Goal: Information Seeking & Learning: Compare options

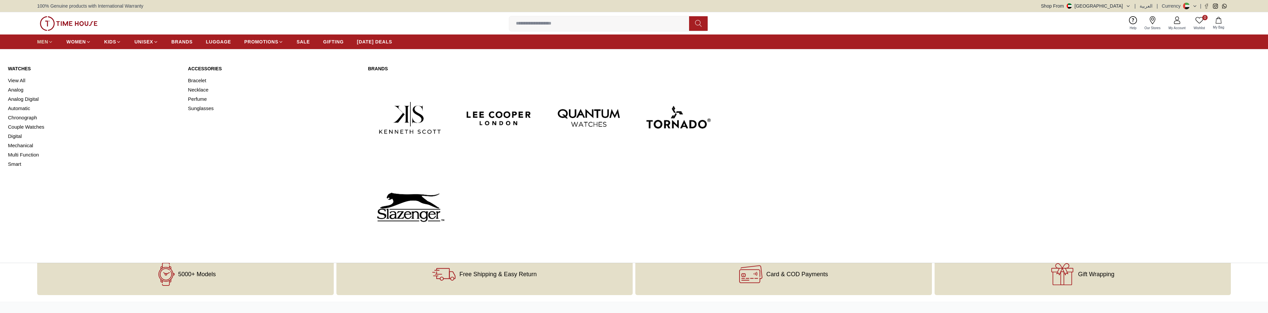
click at [43, 38] on link "MEN" at bounding box center [45, 42] width 16 height 12
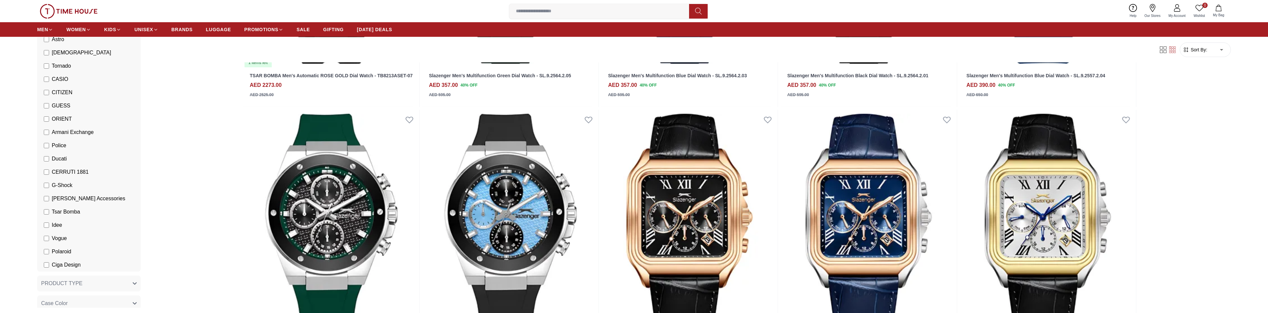
scroll to position [133, 0]
click at [63, 184] on span "G-Shock" at bounding box center [62, 185] width 21 height 8
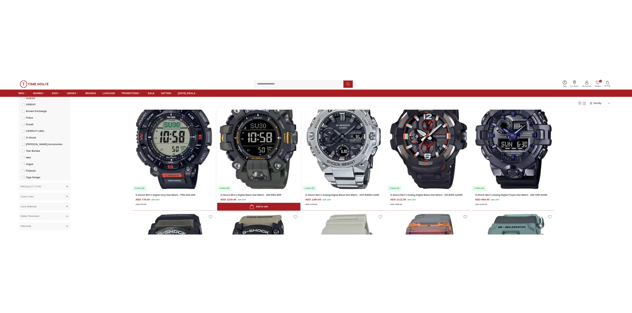
scroll to position [100, 0]
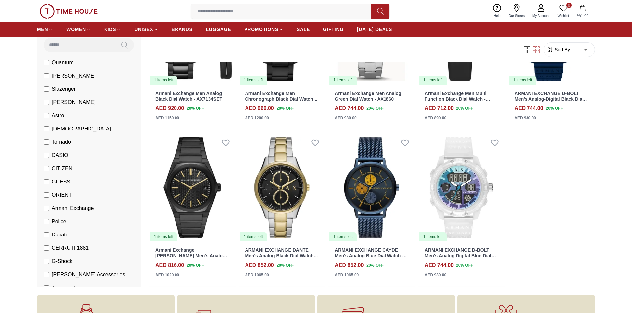
scroll to position [33, 0]
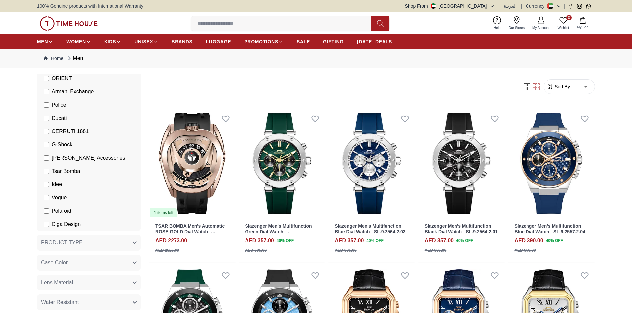
scroll to position [199, 0]
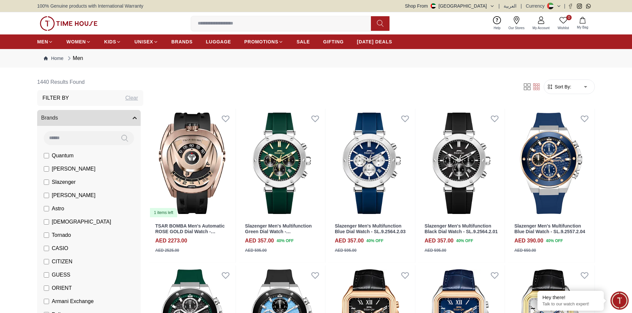
scroll to position [33, 0]
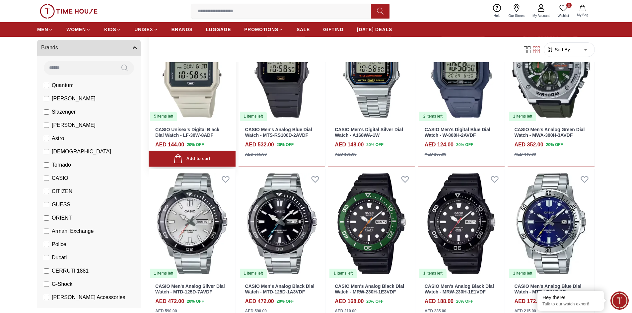
scroll to position [299, 0]
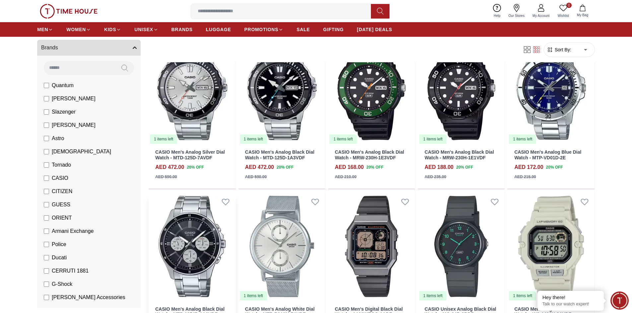
scroll to position [299, 0]
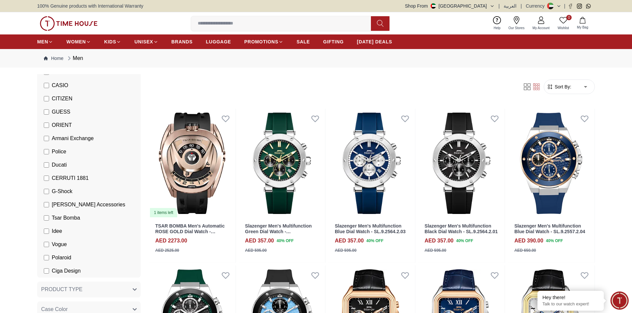
scroll to position [166, 0]
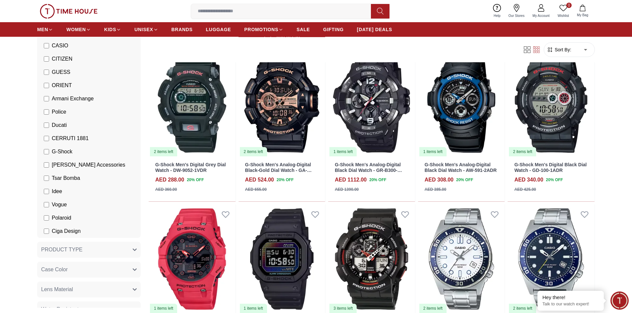
scroll to position [431, 0]
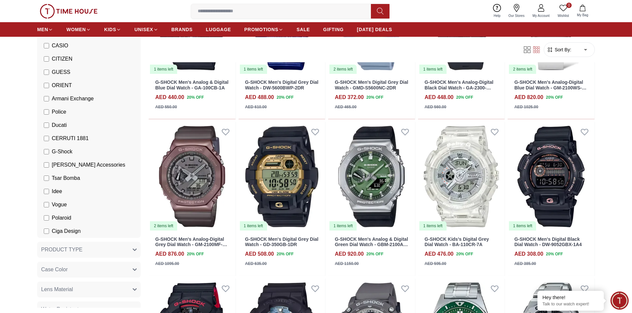
scroll to position [962, 0]
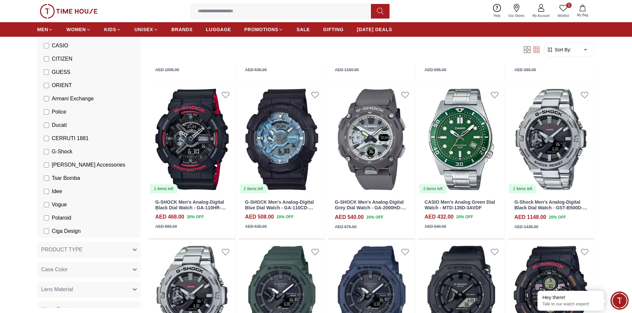
scroll to position [1260, 0]
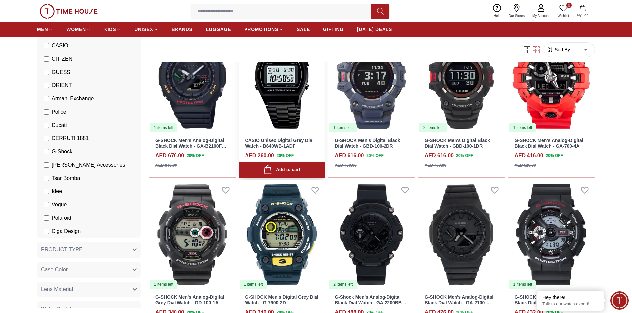
scroll to position [1824, 0]
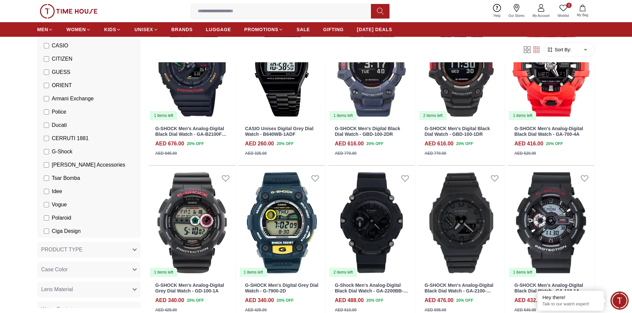
scroll to position [286, 0]
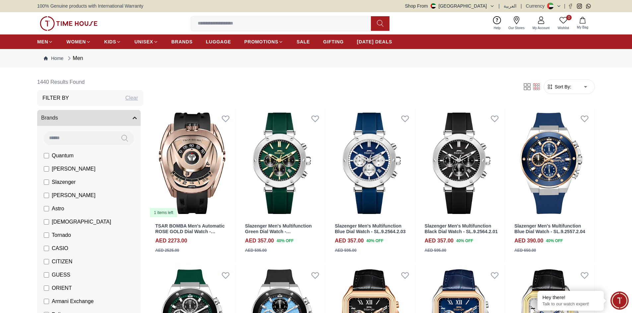
click at [77, 141] on input at bounding box center [80, 137] width 72 height 13
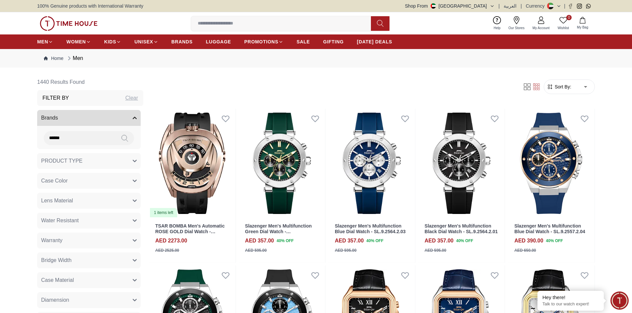
click at [121, 138] on icon at bounding box center [124, 139] width 7 height 8
drag, startPoint x: 81, startPoint y: 139, endPoint x: 36, endPoint y: 141, distance: 44.5
type input "******"
click at [124, 140] on button at bounding box center [124, 138] width 19 height 14
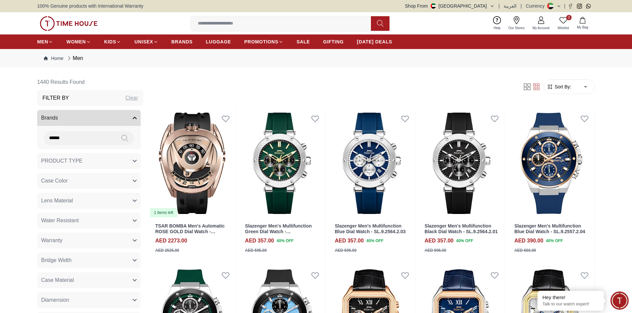
click at [126, 117] on button "Brands" at bounding box center [88, 118] width 103 height 16
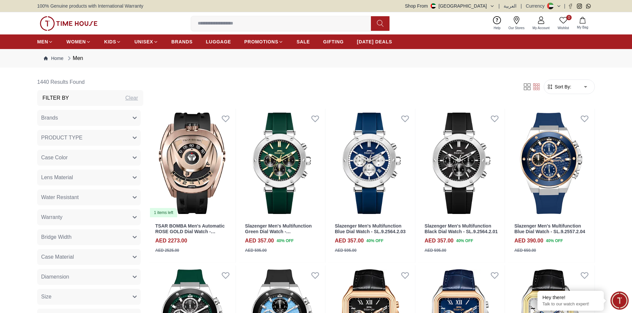
click at [126, 117] on button "Brands" at bounding box center [88, 118] width 103 height 16
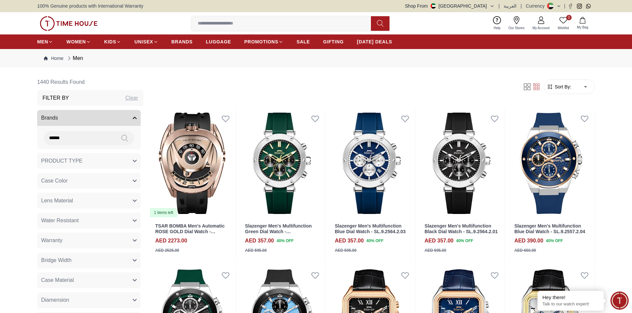
click at [126, 99] on div "Clear" at bounding box center [131, 98] width 13 height 8
drag, startPoint x: 67, startPoint y: 138, endPoint x: 21, endPoint y: 138, distance: 46.1
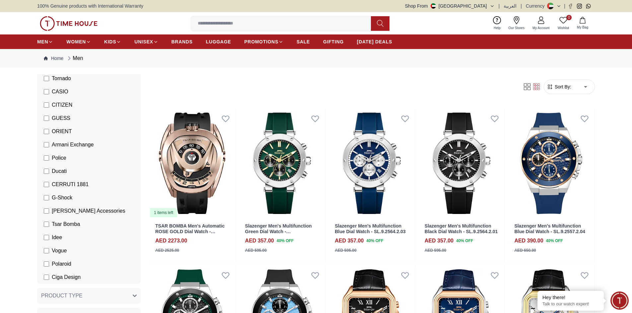
scroll to position [166, 0]
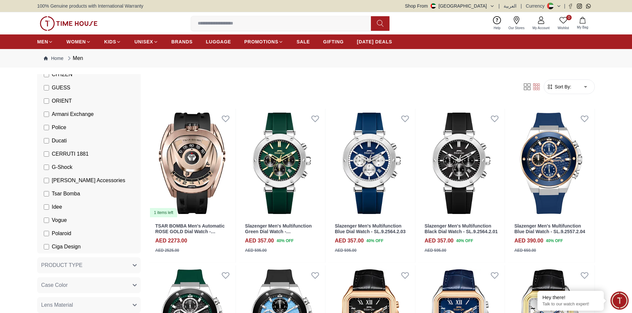
scroll to position [199, 0]
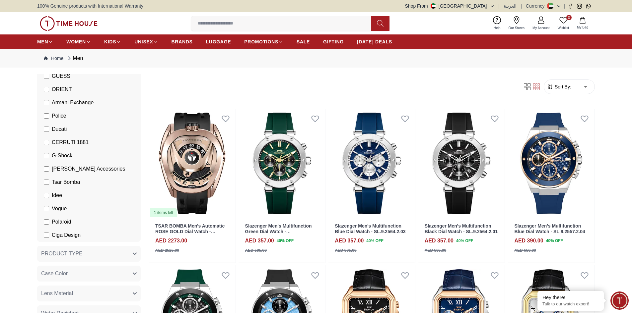
click at [45, 198] on label "Idee" at bounding box center [53, 196] width 18 height 8
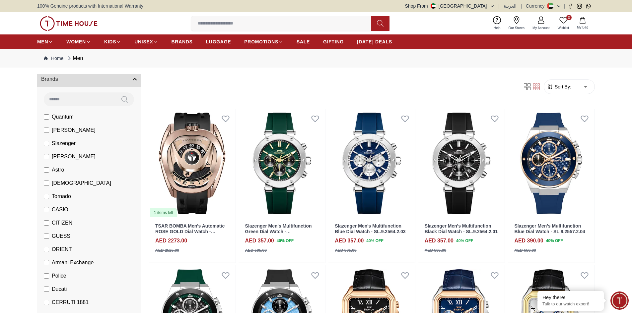
scroll to position [33, 0]
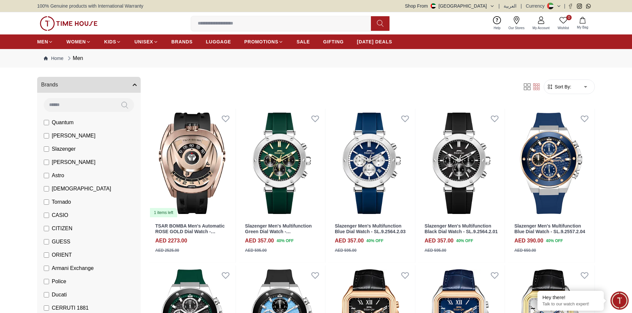
click at [46, 213] on label "CASIO" at bounding box center [56, 216] width 25 height 8
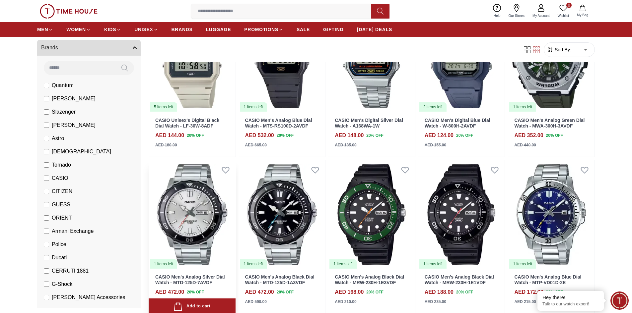
scroll to position [265, 0]
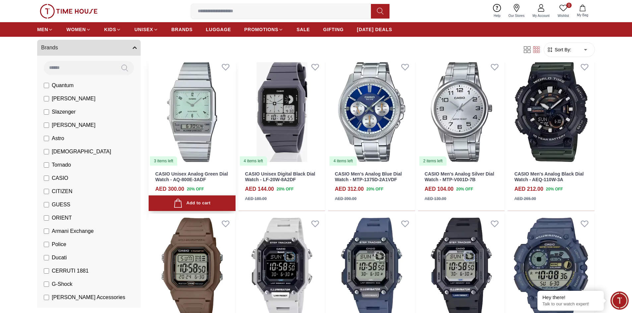
scroll to position [962, 0]
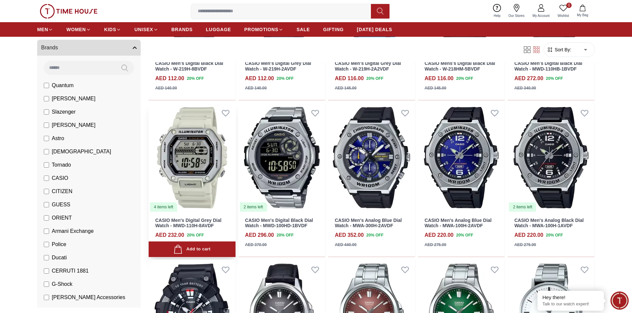
scroll to position [1426, 0]
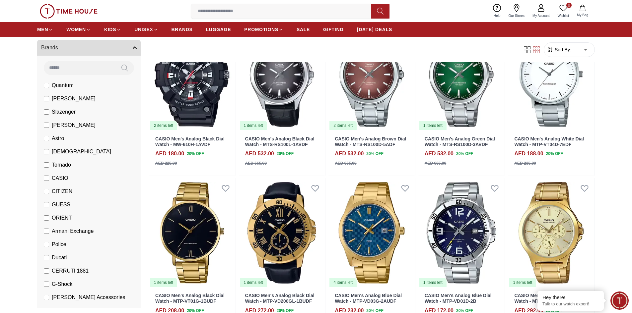
scroll to position [1791, 0]
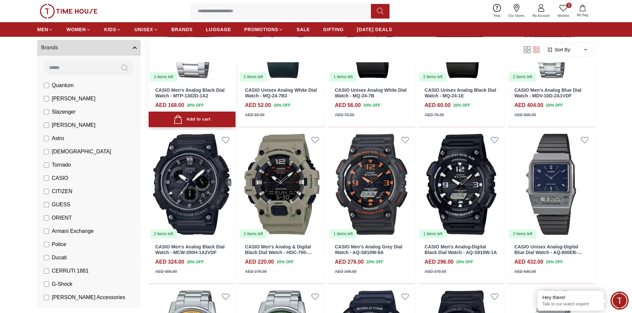
scroll to position [2819, 0]
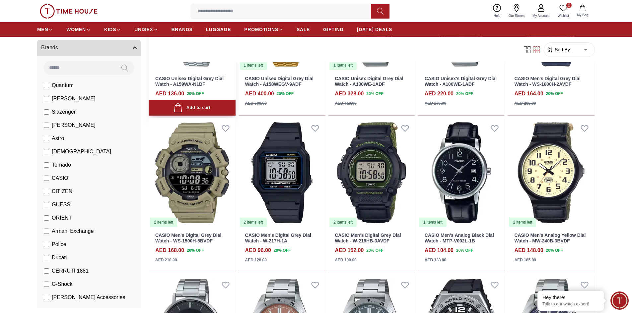
scroll to position [3317, 0]
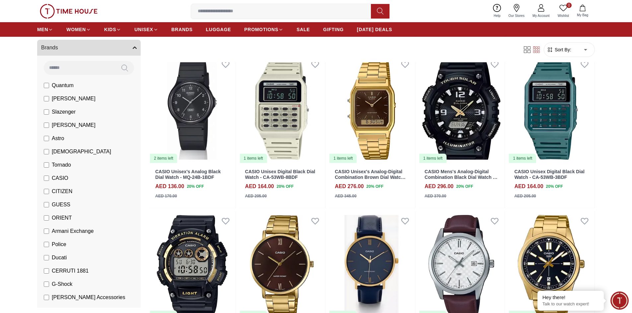
scroll to position [4776, 0]
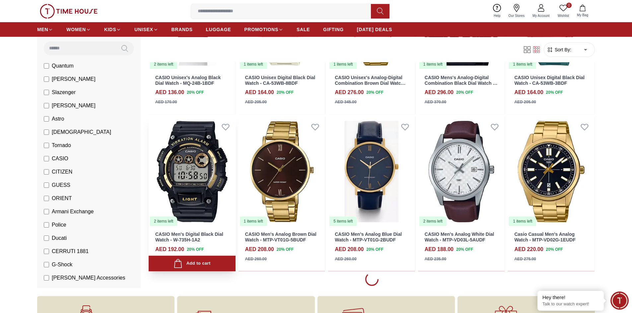
scroll to position [4942, 0]
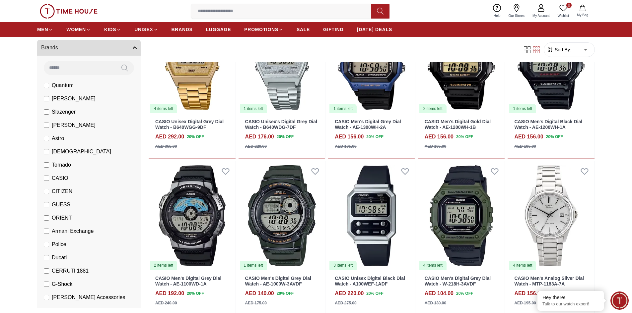
scroll to position [5539, 0]
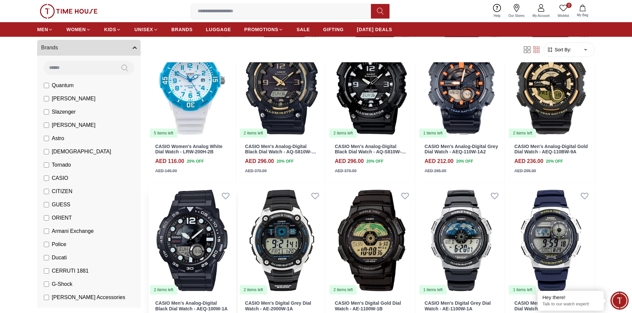
scroll to position [6799, 0]
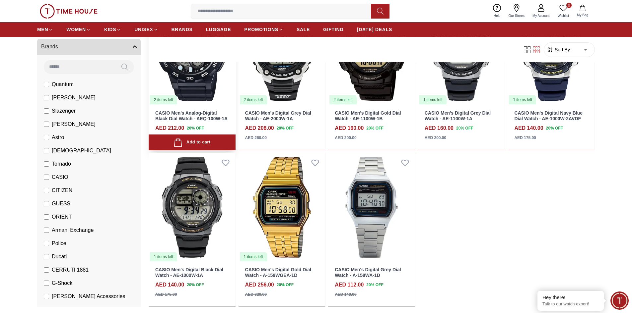
scroll to position [6899, 0]
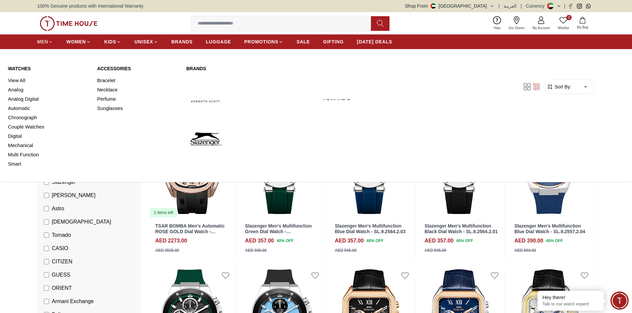
click at [41, 42] on span "MEN" at bounding box center [42, 41] width 11 height 7
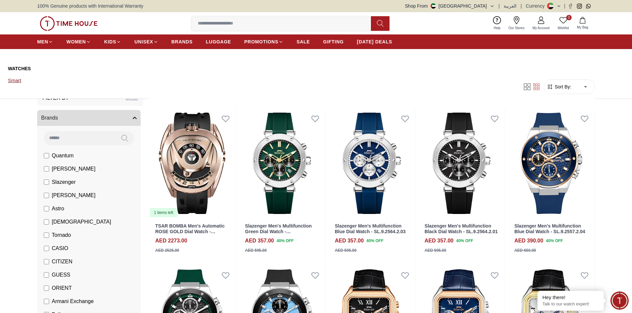
click at [12, 82] on link "Smart" at bounding box center [48, 80] width 81 height 9
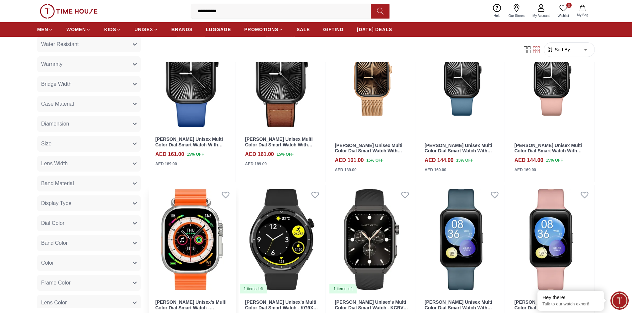
scroll to position [498, 0]
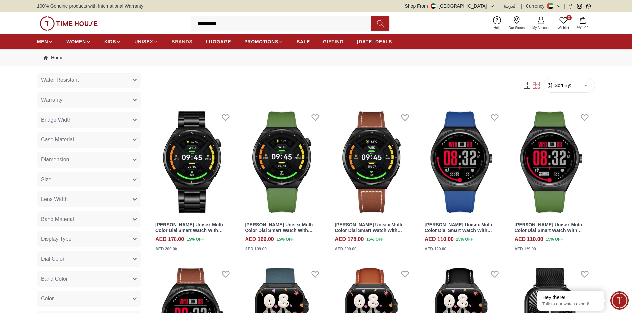
click at [174, 42] on span "BRANDS" at bounding box center [181, 41] width 21 height 7
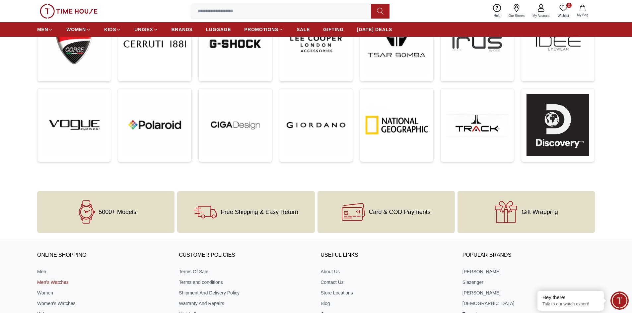
scroll to position [232, 0]
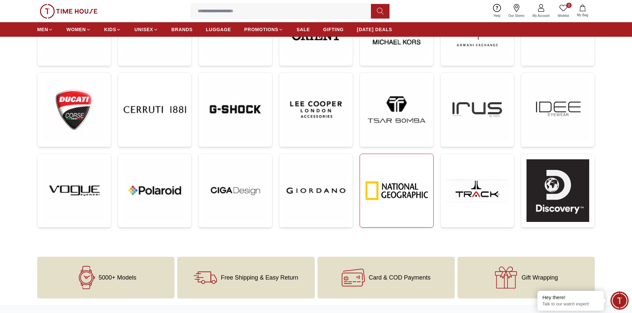
click at [380, 177] on img at bounding box center [396, 191] width 63 height 63
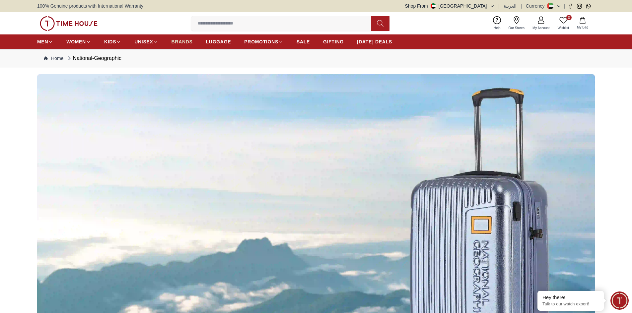
click at [184, 40] on span "BRANDS" at bounding box center [181, 41] width 21 height 7
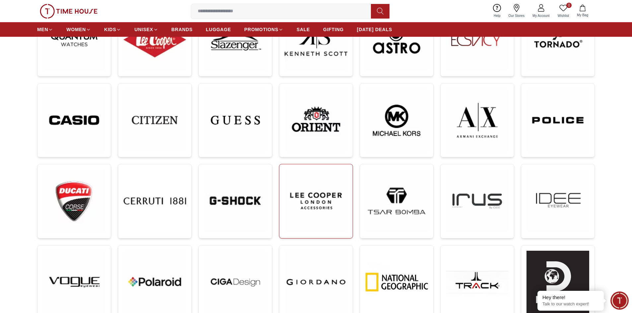
scroll to position [199, 0]
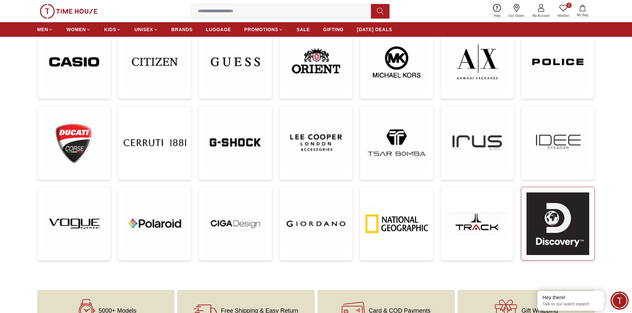
click at [562, 214] on img at bounding box center [557, 224] width 63 height 63
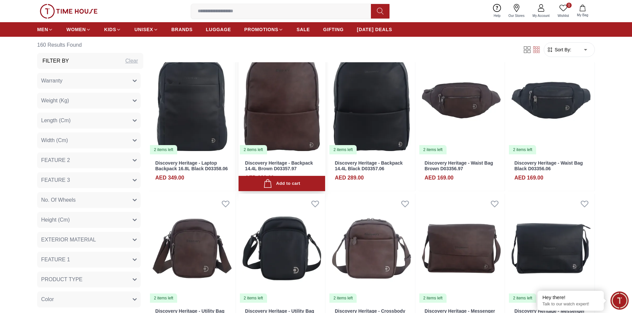
scroll to position [299, 0]
